Goal: Navigation & Orientation: Find specific page/section

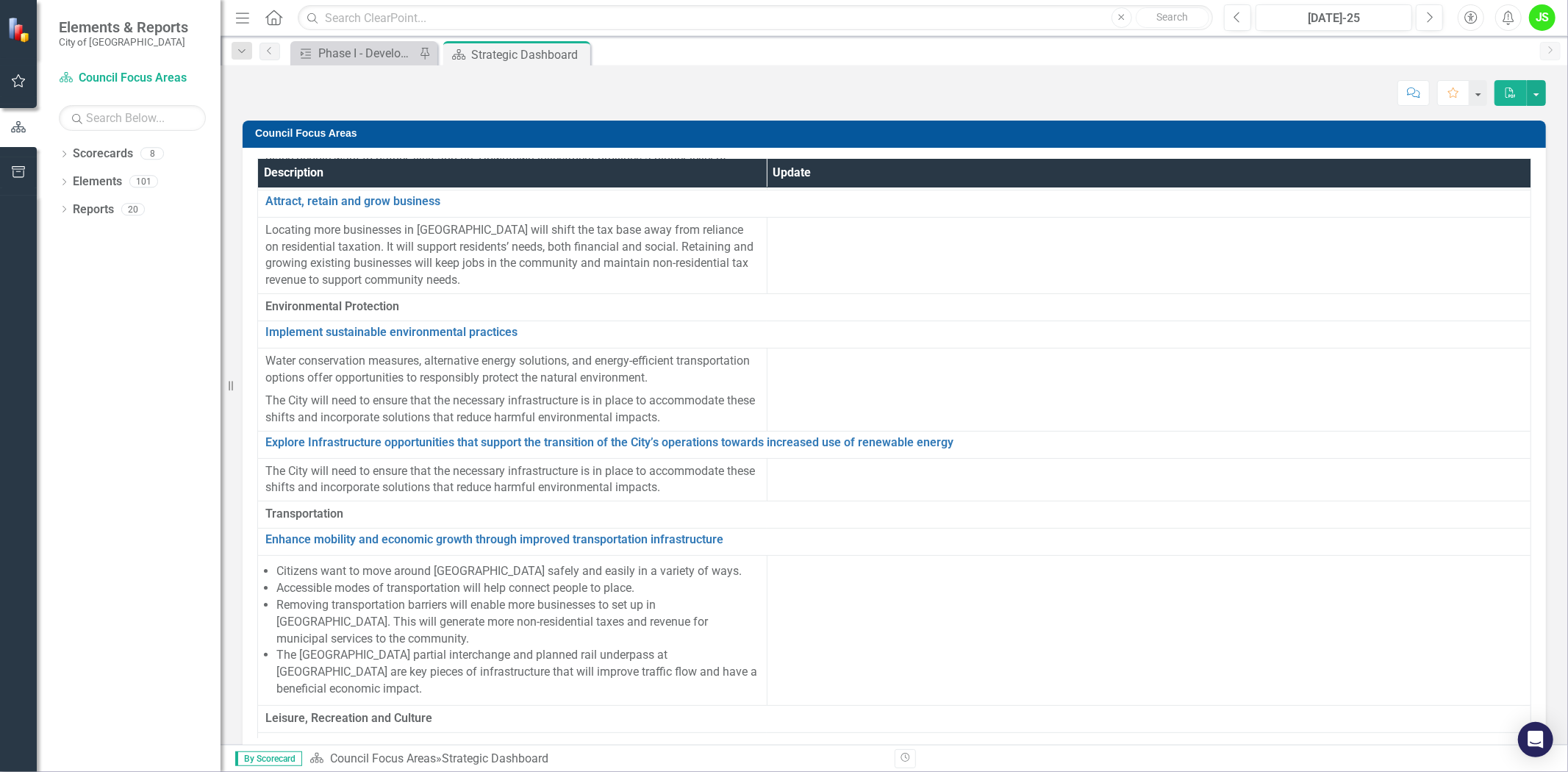
scroll to position [73, 0]
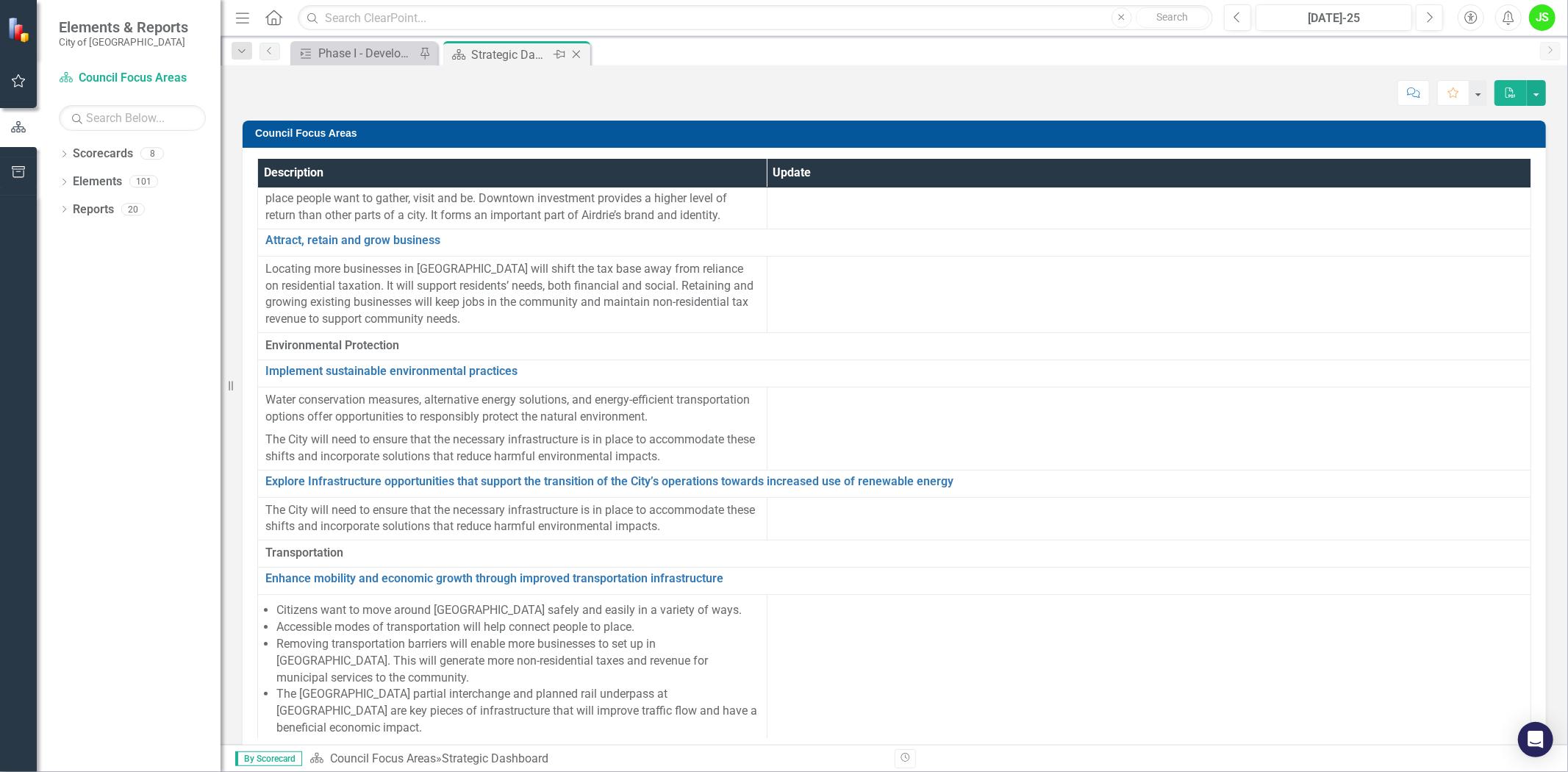
click at [513, 59] on div "Strategic Dashboard" at bounding box center [510, 54] width 79 height 18
click at [332, 47] on div "Phase I - Develop and implement a phone/email processes and procedures for Cont…" at bounding box center [367, 52] width 97 height 18
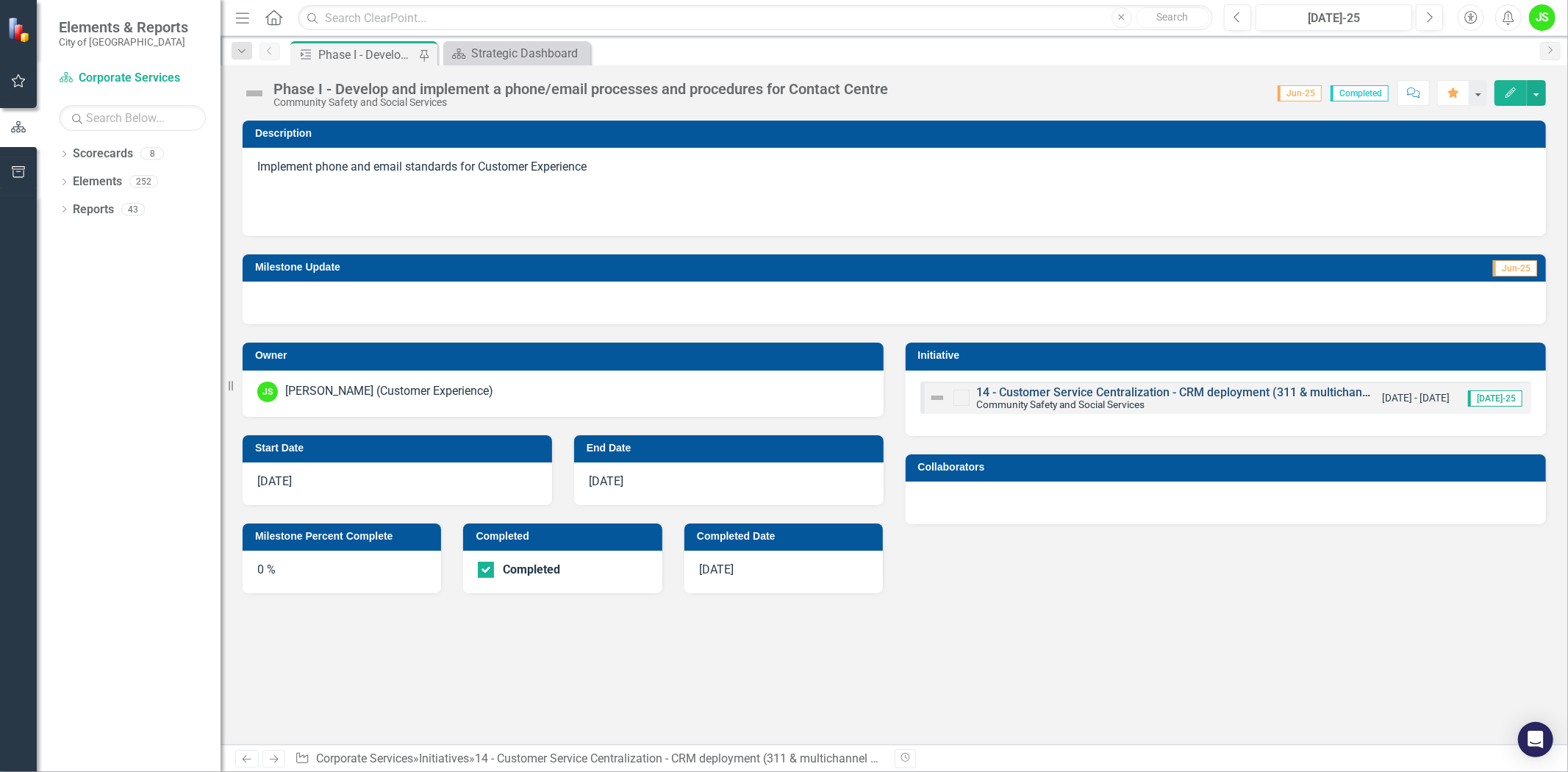
click at [1078, 387] on link "14 - Customer Service Centralization - CRM deployment (311 & multichannel appro…" at bounding box center [1207, 392] width 459 height 14
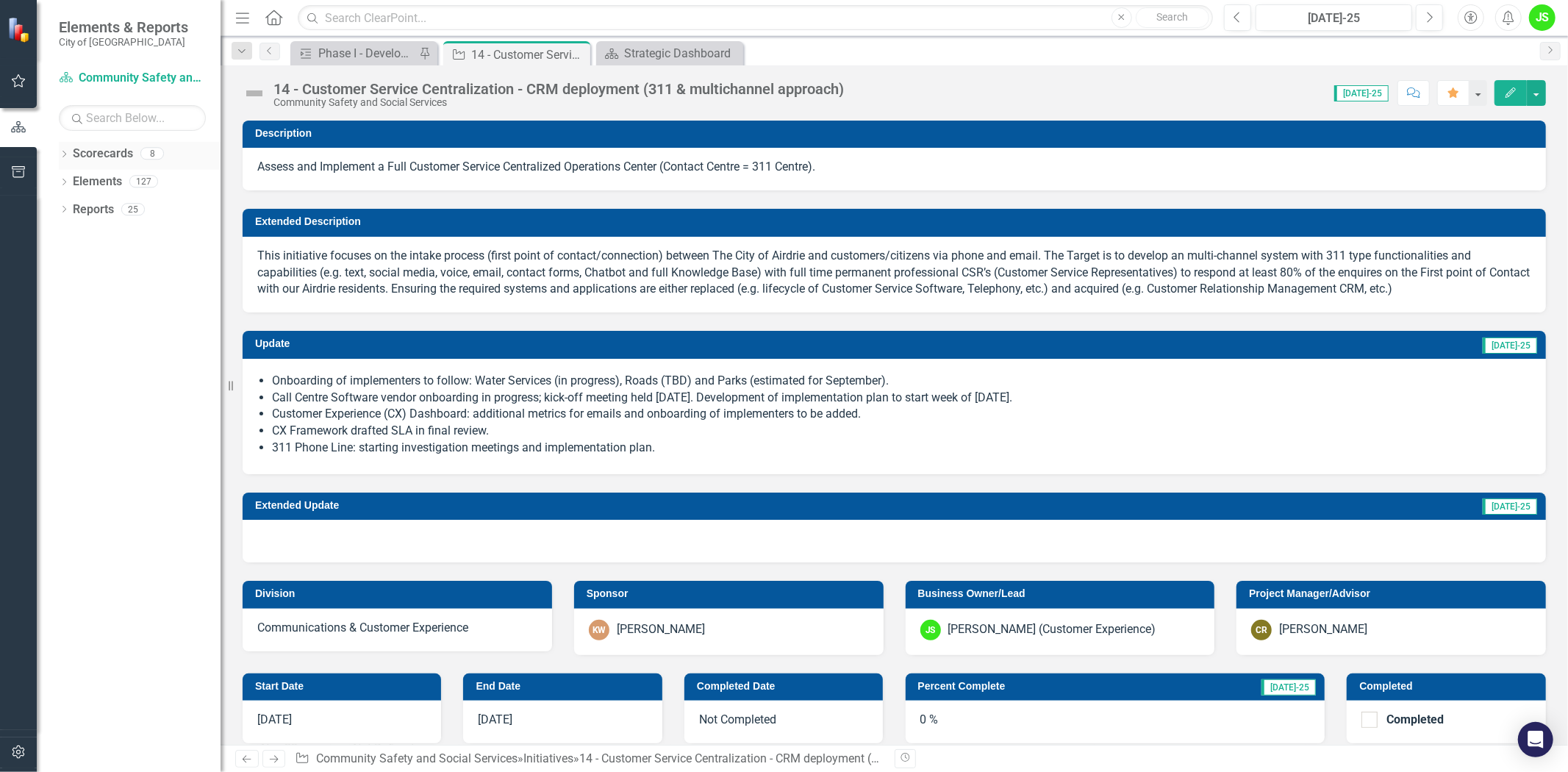
click at [69, 156] on div "Dropdown Scorecards 8" at bounding box center [140, 155] width 162 height 28
click at [105, 149] on link "Scorecards" at bounding box center [102, 154] width 60 height 17
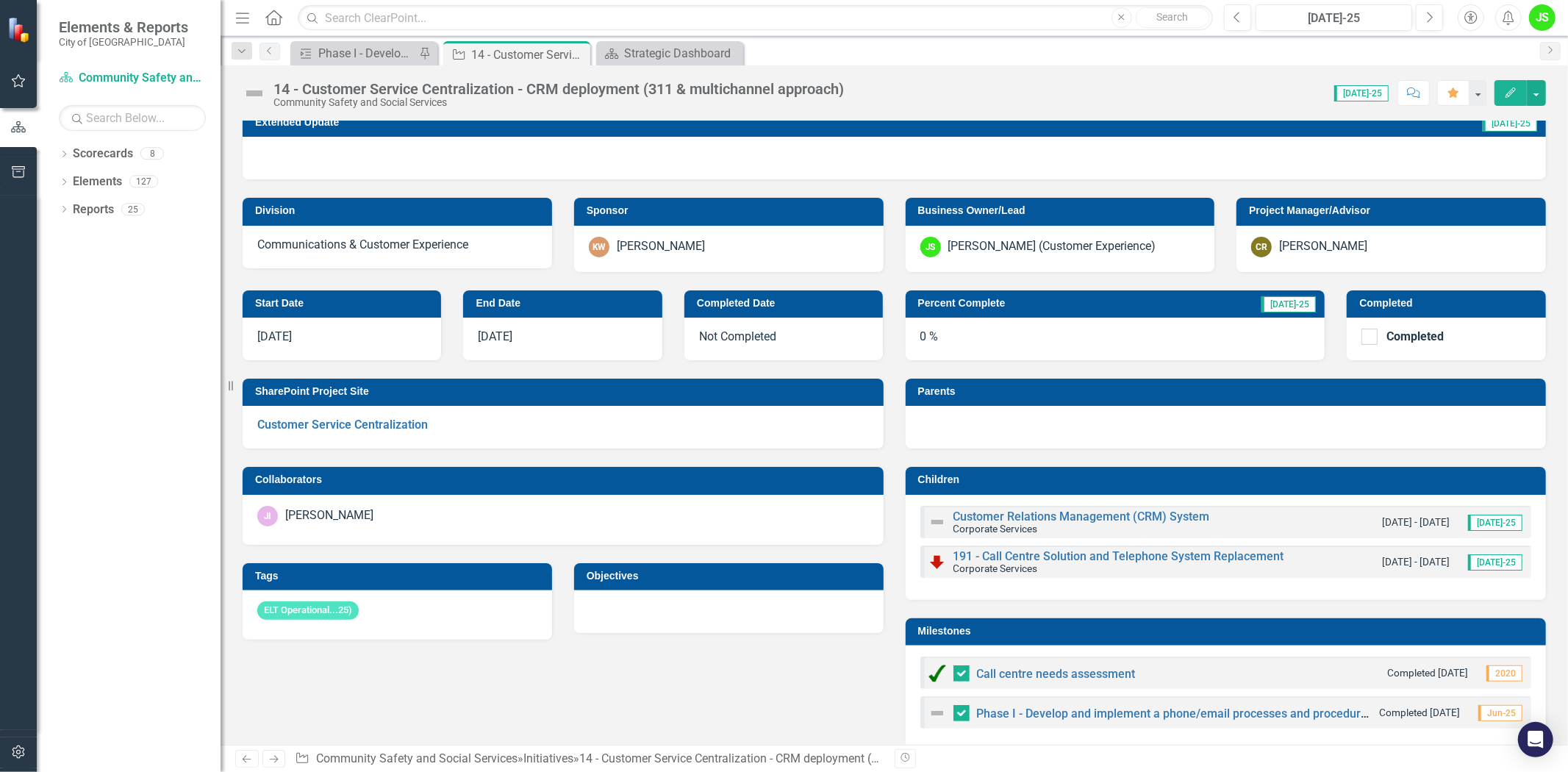
scroll to position [408, 0]
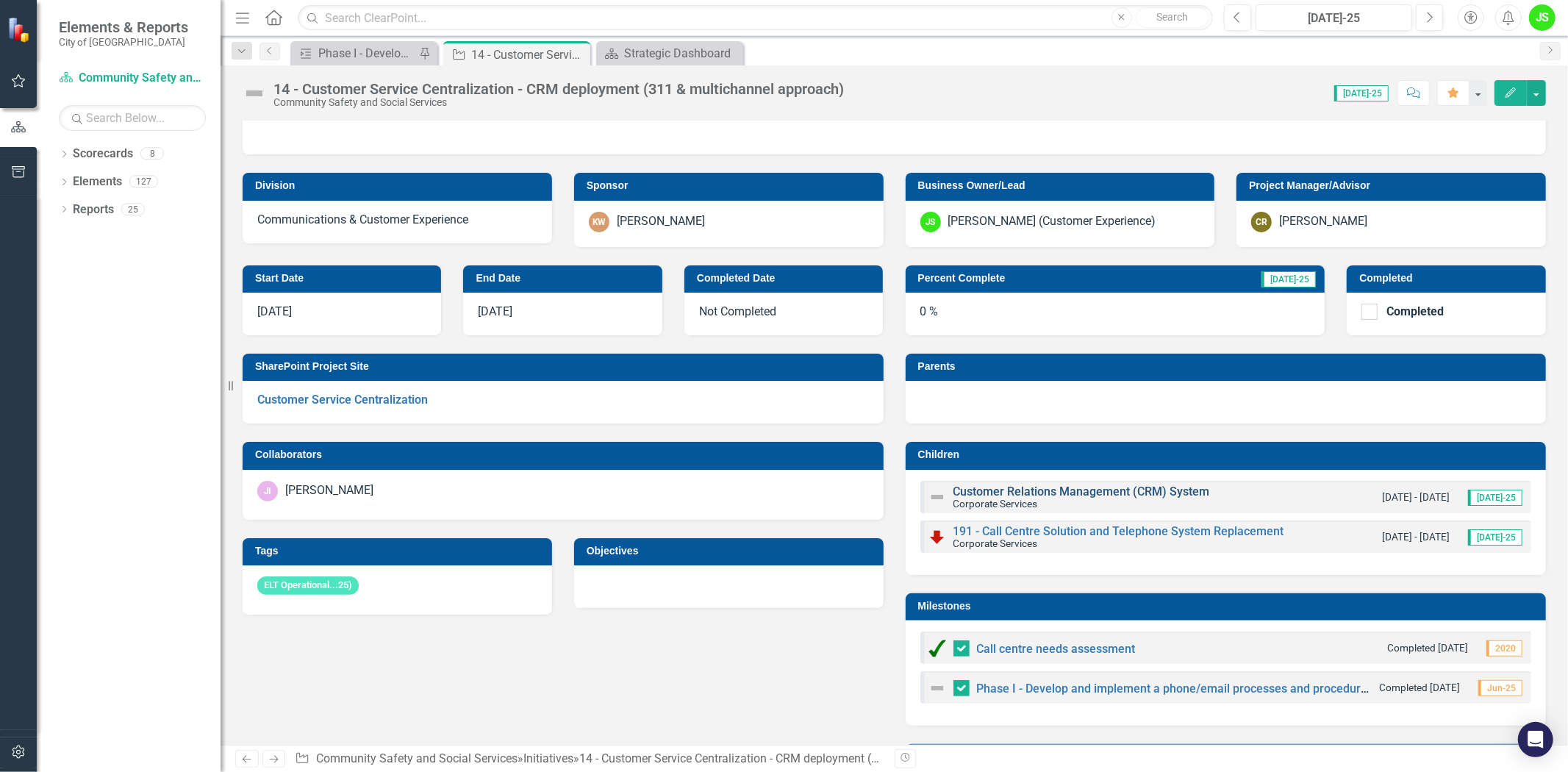
click at [1060, 487] on link "Customer Relations Management (CRM) System" at bounding box center [1081, 491] width 256 height 14
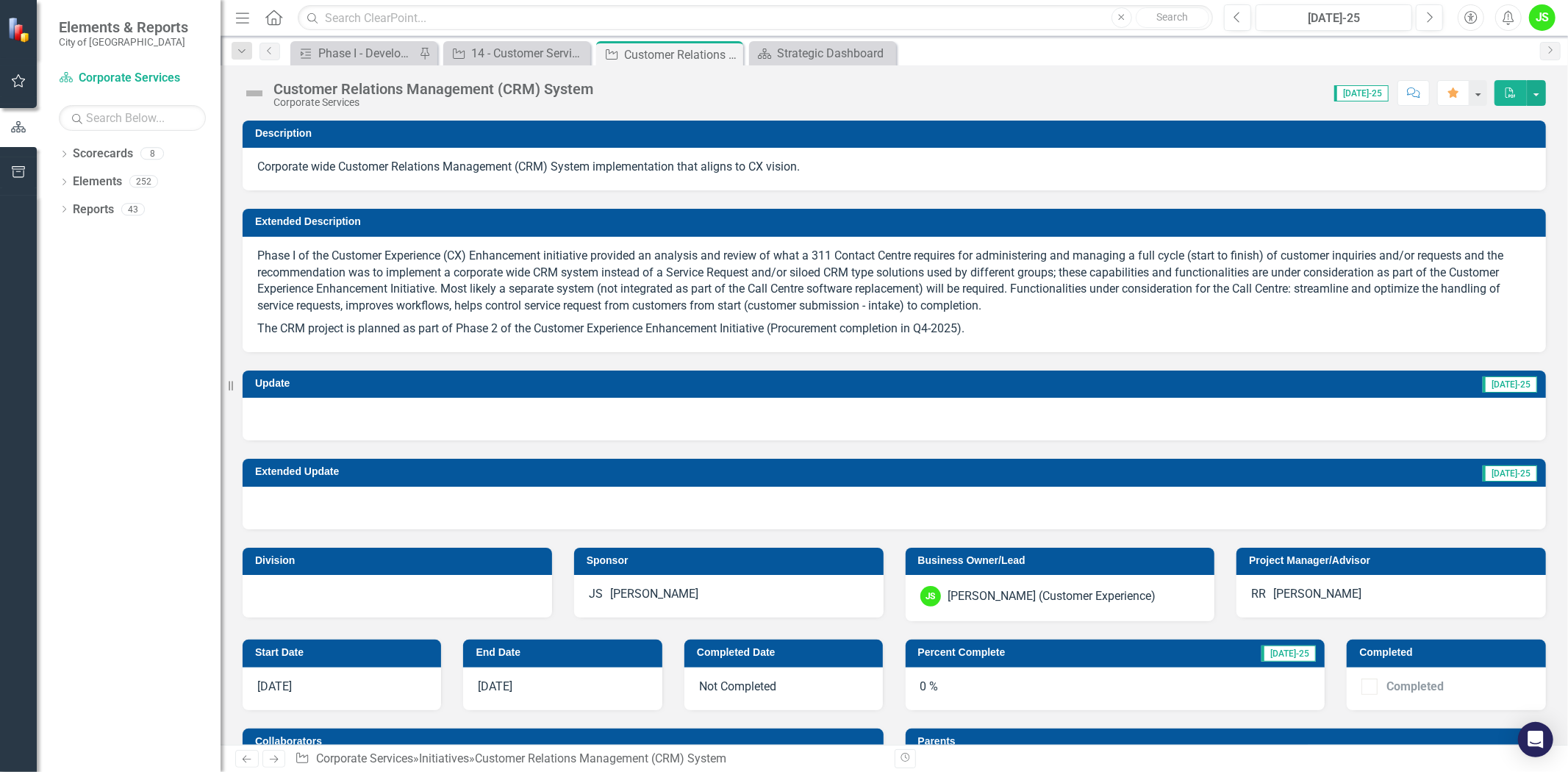
click at [1504, 385] on span "[DATE]-25" at bounding box center [1510, 384] width 54 height 16
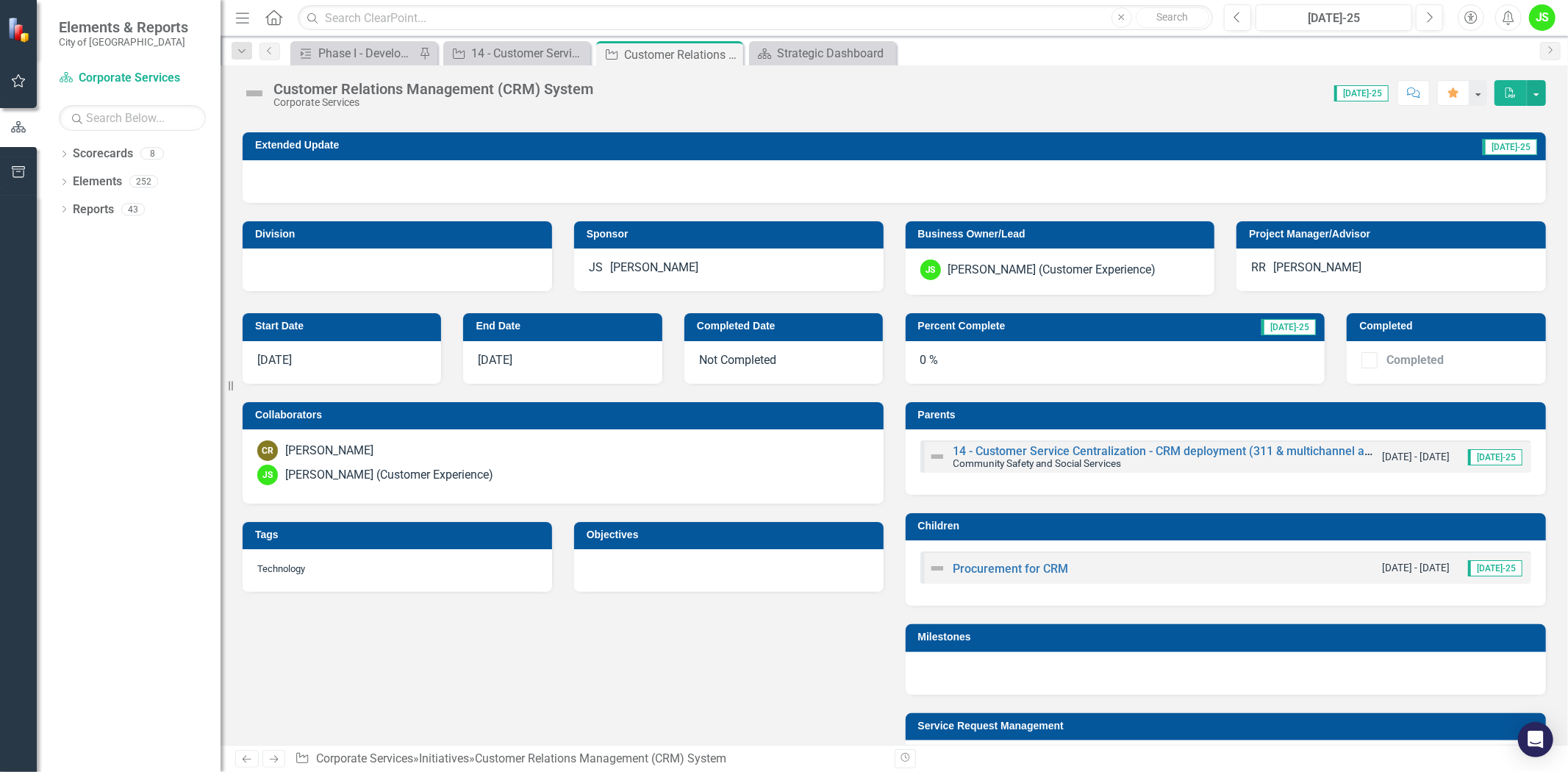
scroll to position [408, 0]
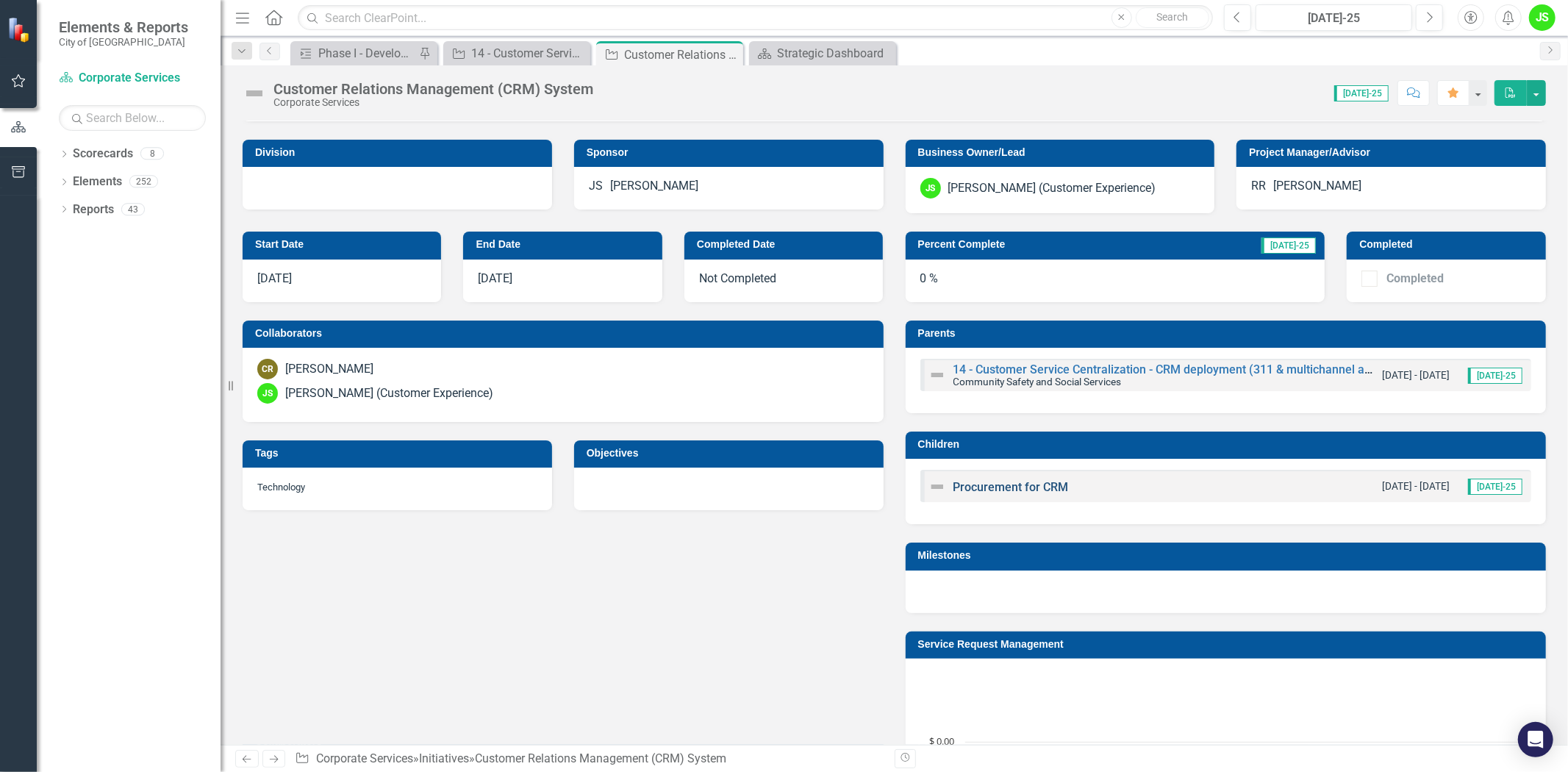
click at [985, 488] on link "Procurement for CRM" at bounding box center [1010, 487] width 115 height 14
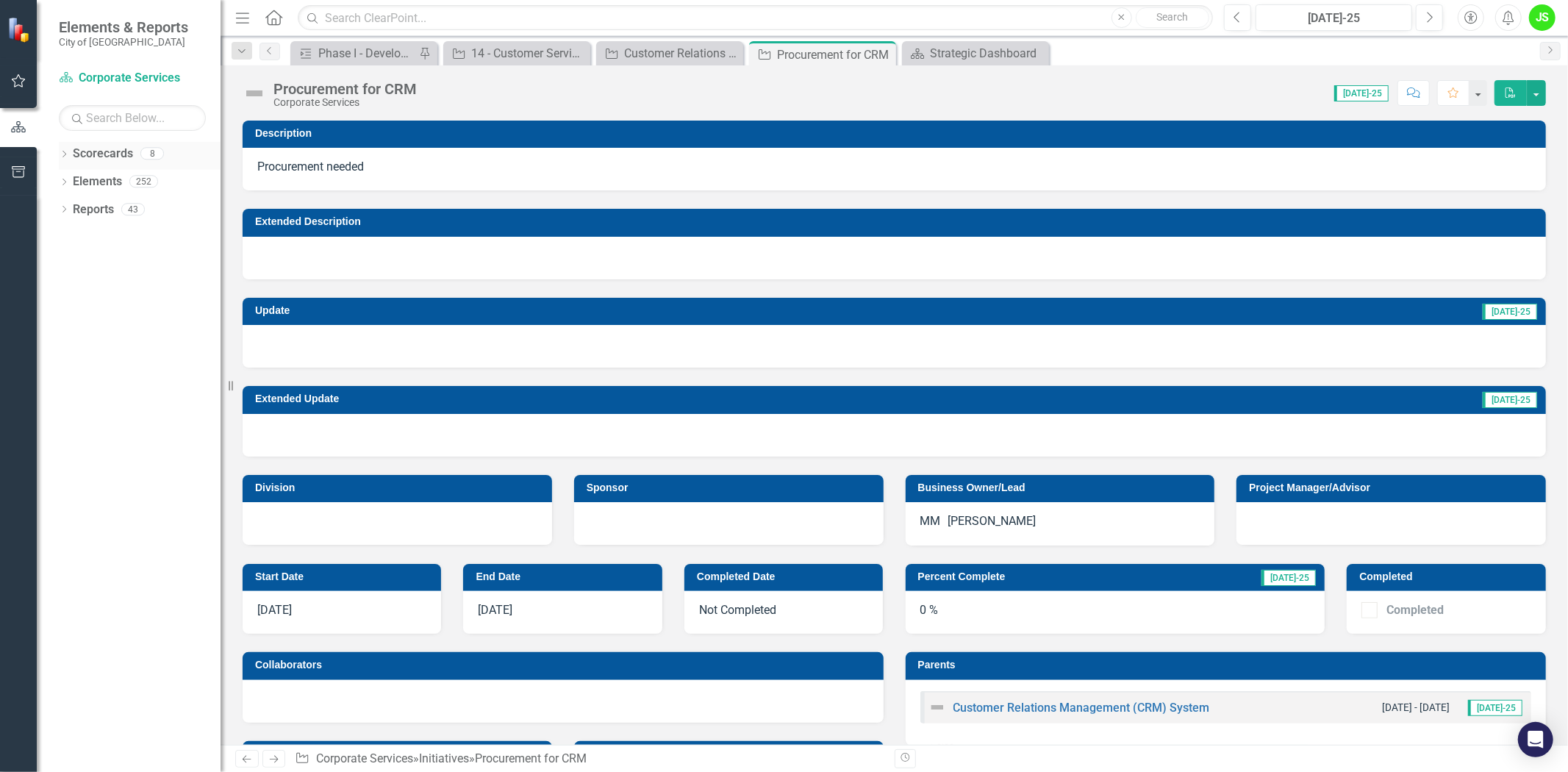
click at [63, 152] on icon at bounding box center [65, 153] width 4 height 7
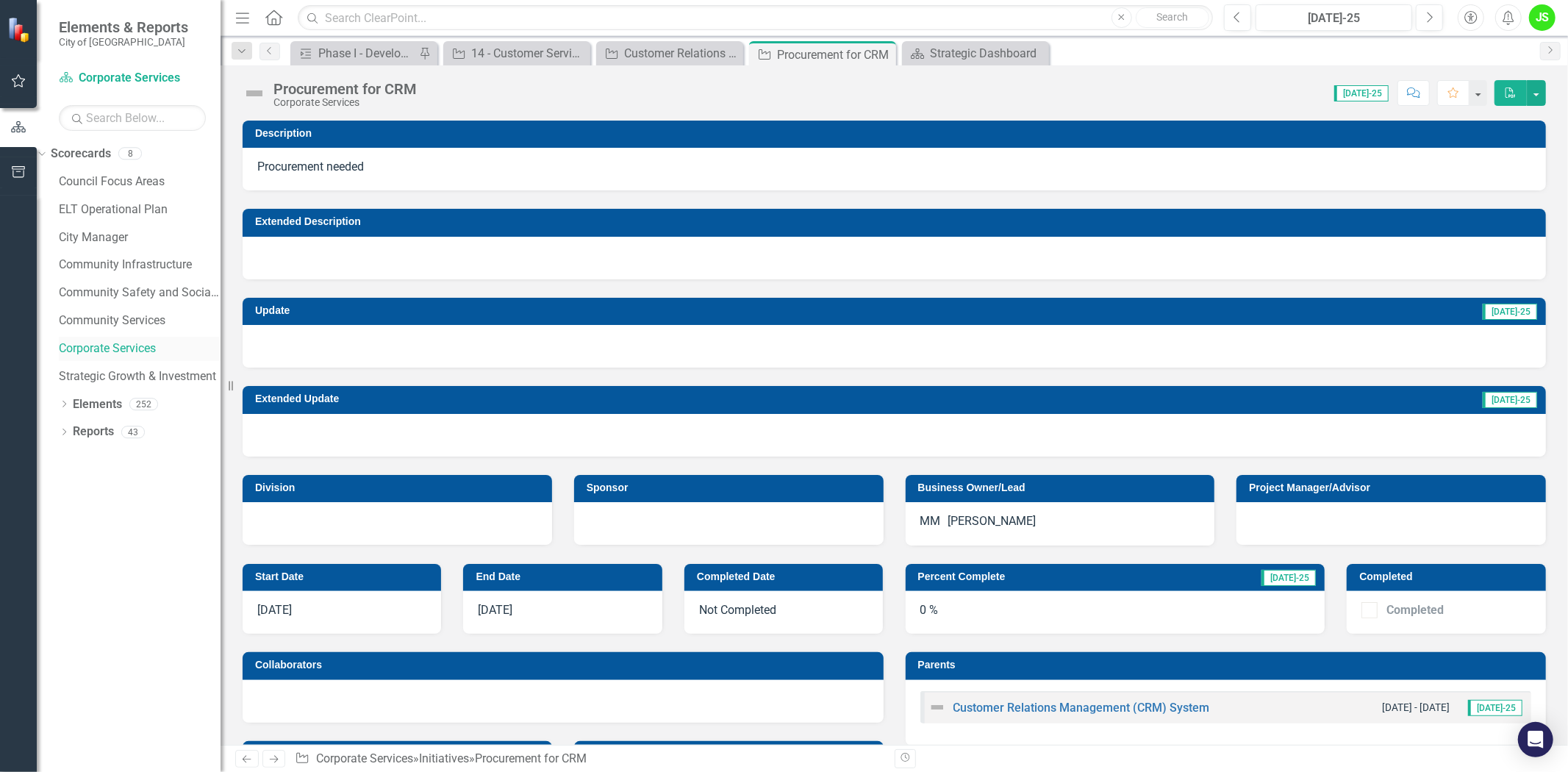
click at [128, 349] on link "Corporate Services" at bounding box center [140, 349] width 162 height 17
